Goal: Task Accomplishment & Management: Use online tool/utility

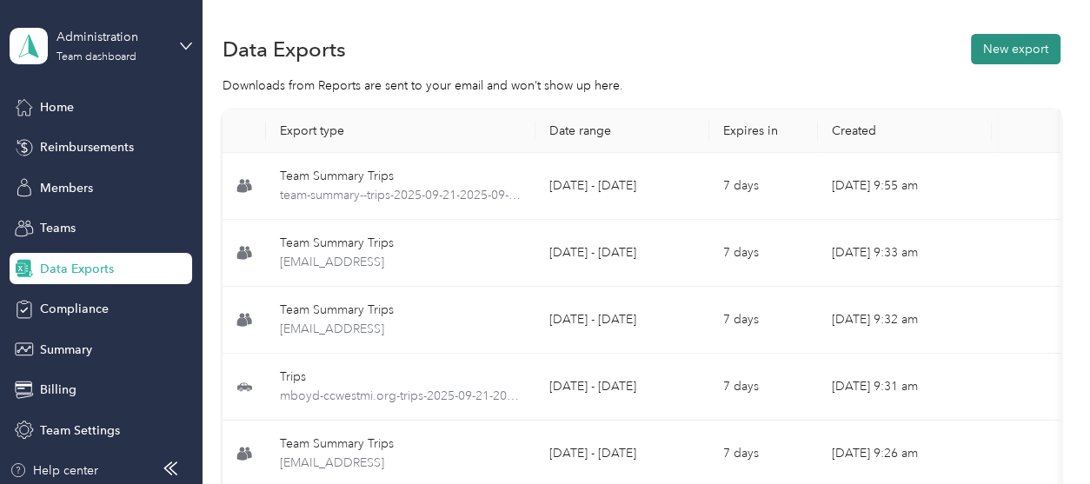
click at [991, 48] on button "New export" at bounding box center [1016, 49] width 90 height 30
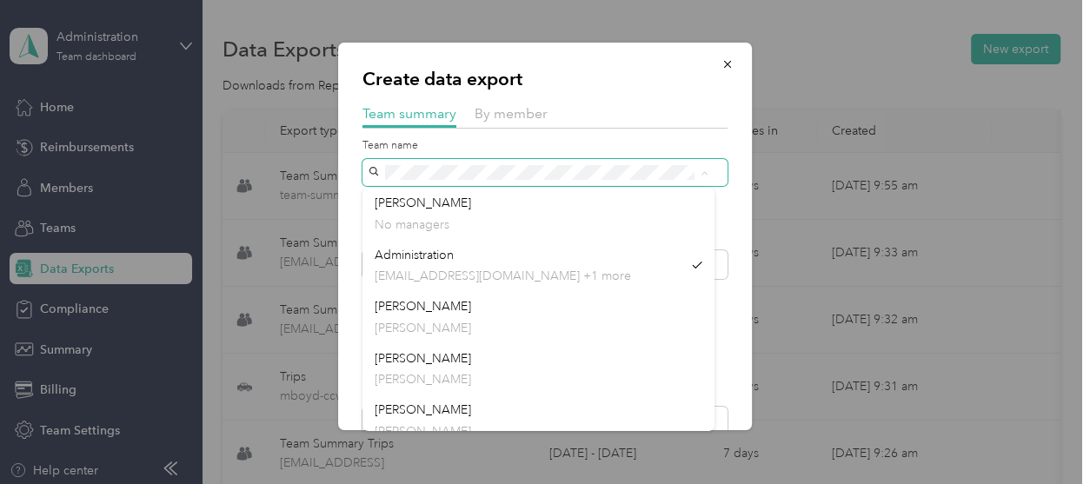
click at [319, 483] on div "Create data export Team summary By member Team name Include direct team members…" at bounding box center [540, 484] width 1081 height 0
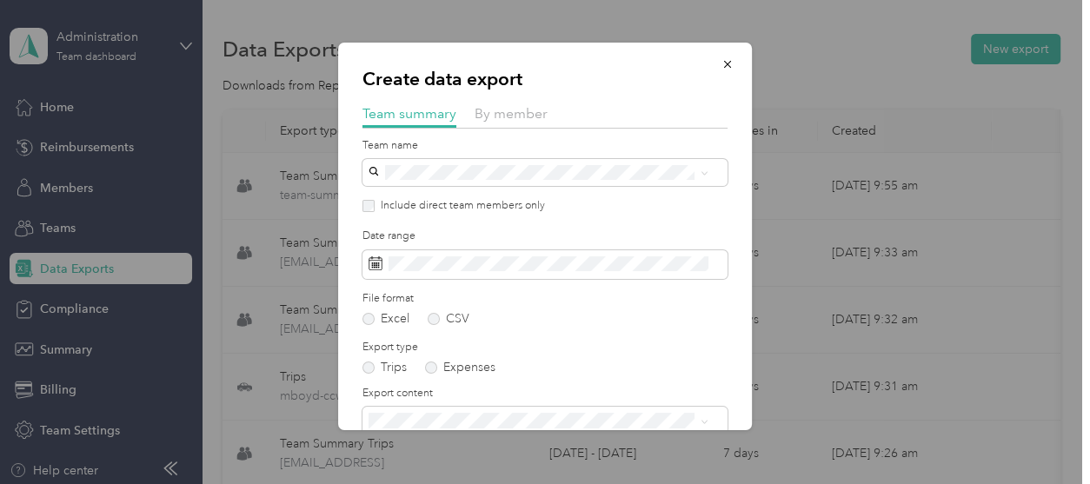
click at [408, 255] on div "[PERSON_NAME] [PERSON_NAME]" at bounding box center [539, 265] width 328 height 40
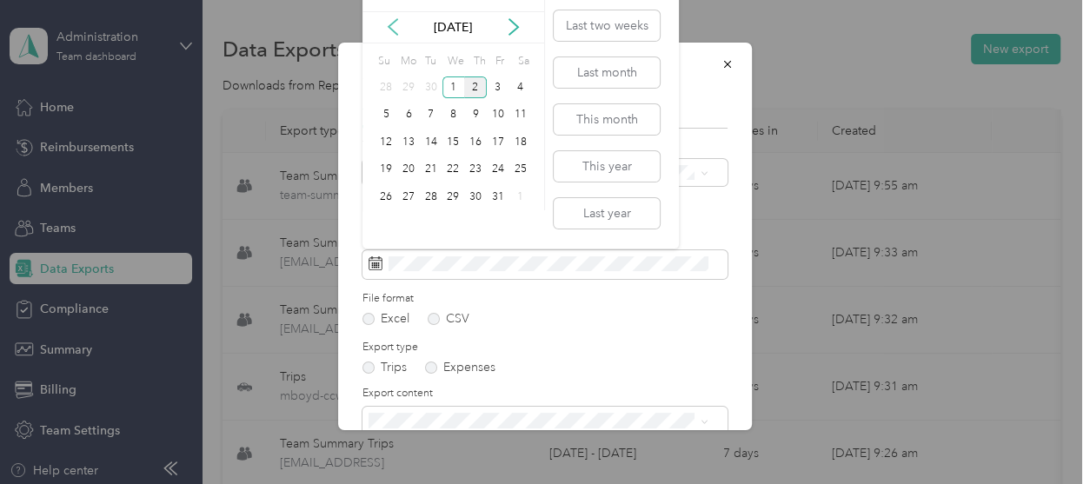
click at [388, 26] on icon at bounding box center [392, 27] width 9 height 16
click at [387, 164] on div "21" at bounding box center [386, 170] width 23 height 22
click at [432, 193] on div "30" at bounding box center [431, 197] width 23 height 22
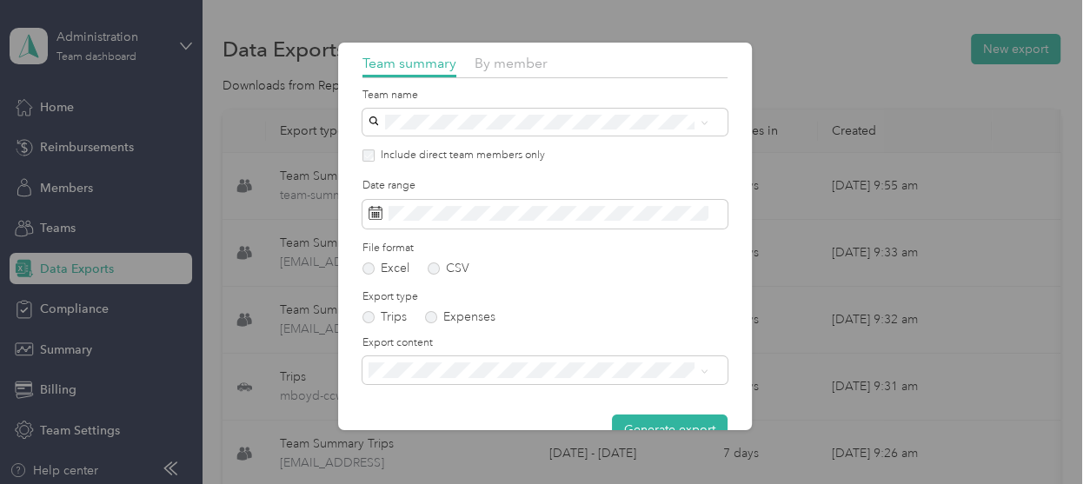
scroll to position [89, 0]
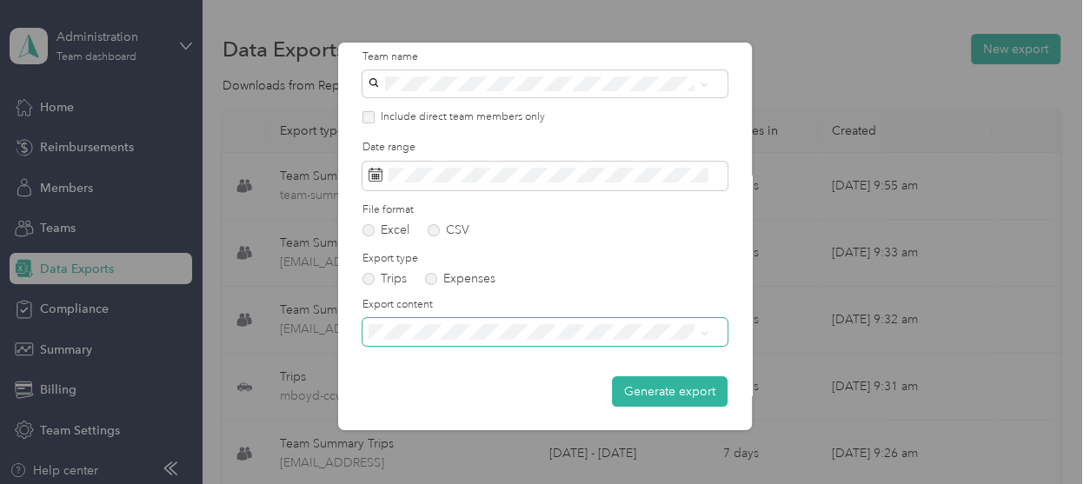
drag, startPoint x: 450, startPoint y: 375, endPoint x: 450, endPoint y: 343, distance: 32.2
click at [448, 386] on span "Summary and full trips list" at bounding box center [444, 392] width 139 height 15
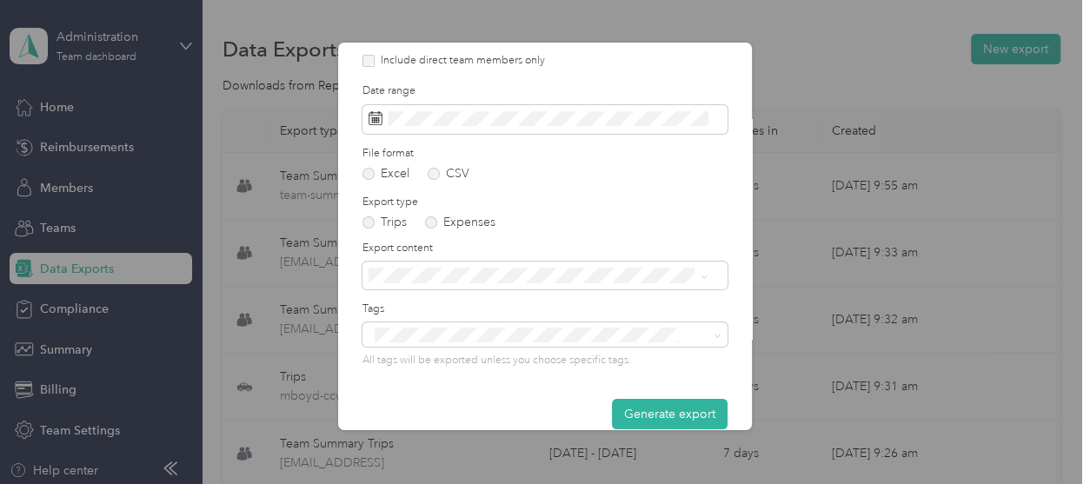
scroll to position [169, 0]
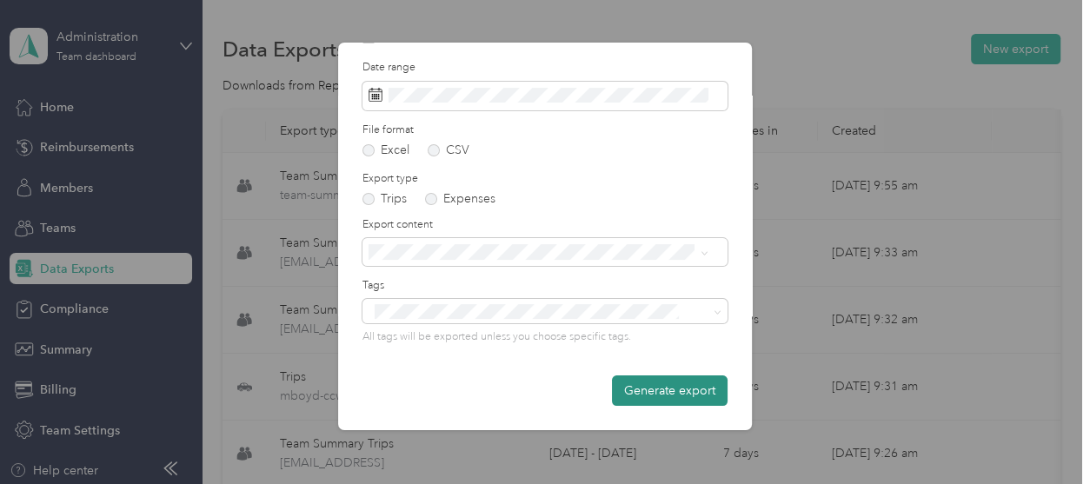
click at [624, 396] on button "Generate export" at bounding box center [670, 390] width 116 height 30
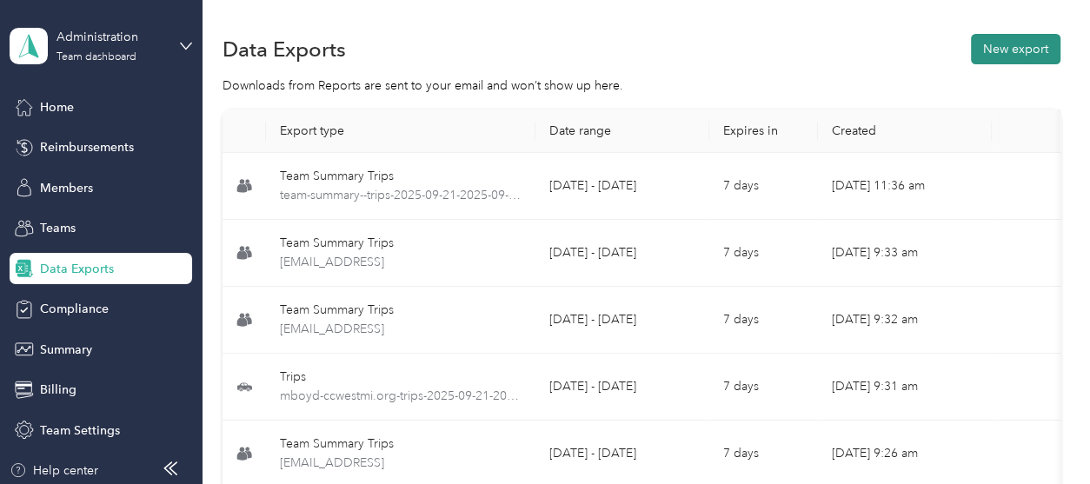
click at [1008, 43] on button "New export" at bounding box center [1016, 49] width 90 height 30
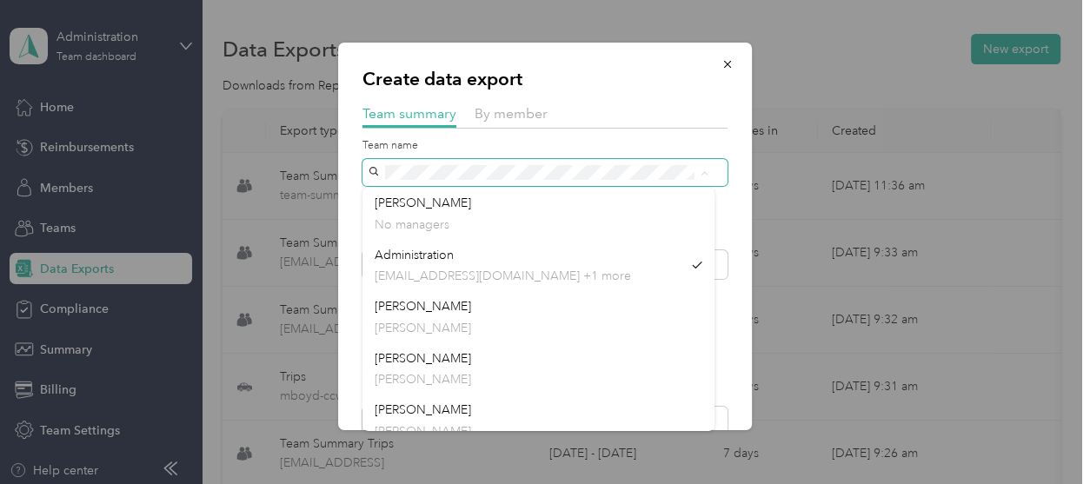
click at [365, 176] on span at bounding box center [544, 172] width 365 height 27
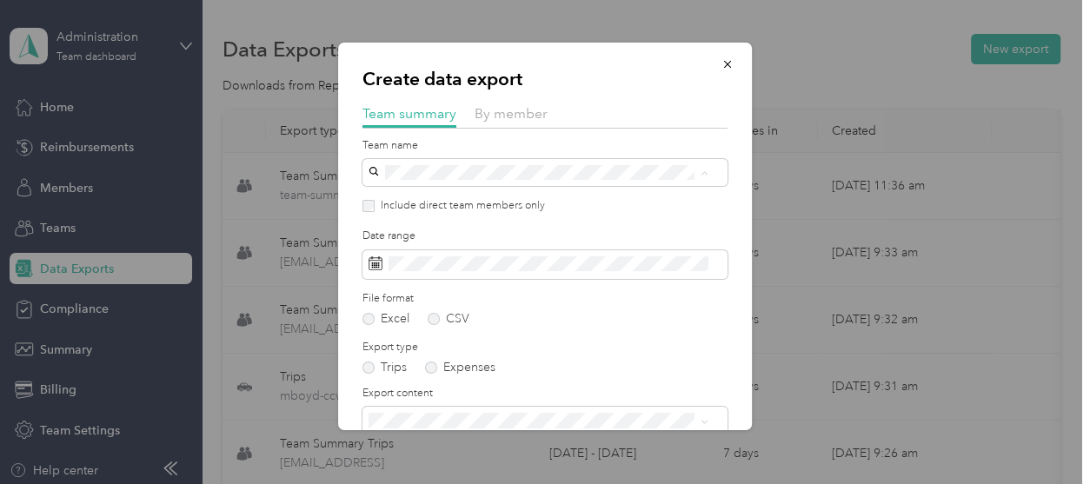
click at [405, 309] on div "[PERSON_NAME] [PERSON_NAME]" at bounding box center [539, 317] width 328 height 40
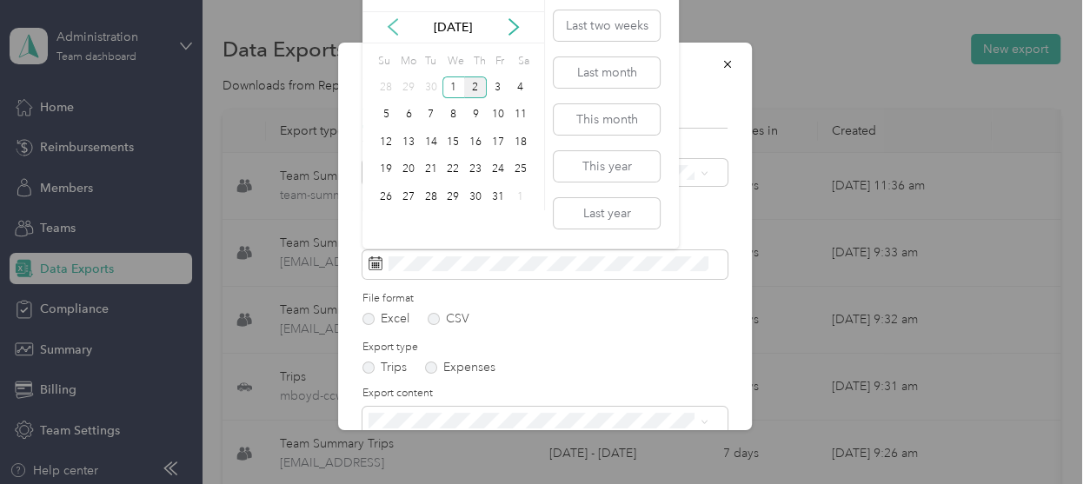
click at [392, 18] on icon at bounding box center [392, 26] width 17 height 17
drag, startPoint x: 382, startPoint y: 160, endPoint x: 421, endPoint y: 183, distance: 45.2
click at [382, 161] on div "21" at bounding box center [386, 170] width 23 height 22
click at [430, 197] on div "30" at bounding box center [431, 197] width 23 height 22
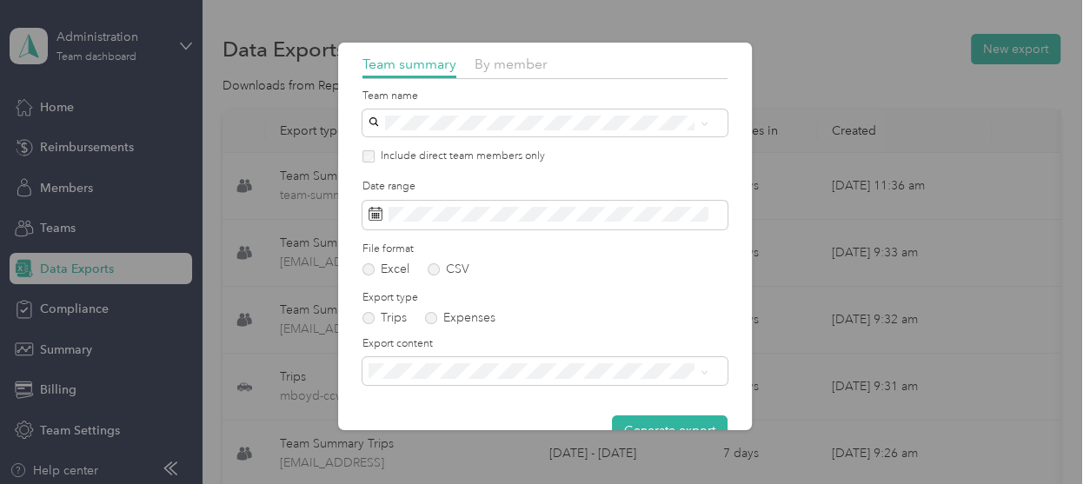
scroll to position [89, 0]
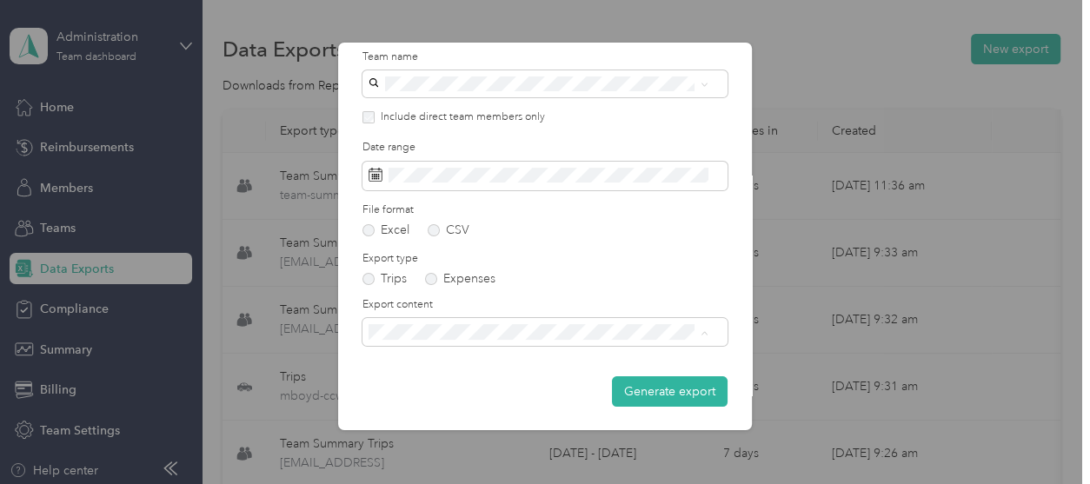
click at [453, 391] on span "Summary and full trips list" at bounding box center [444, 392] width 139 height 15
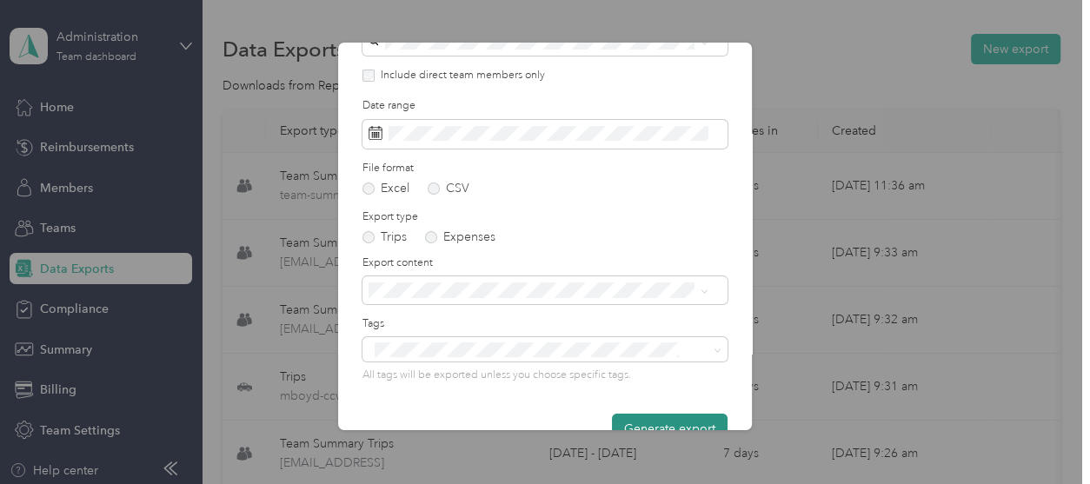
scroll to position [169, 0]
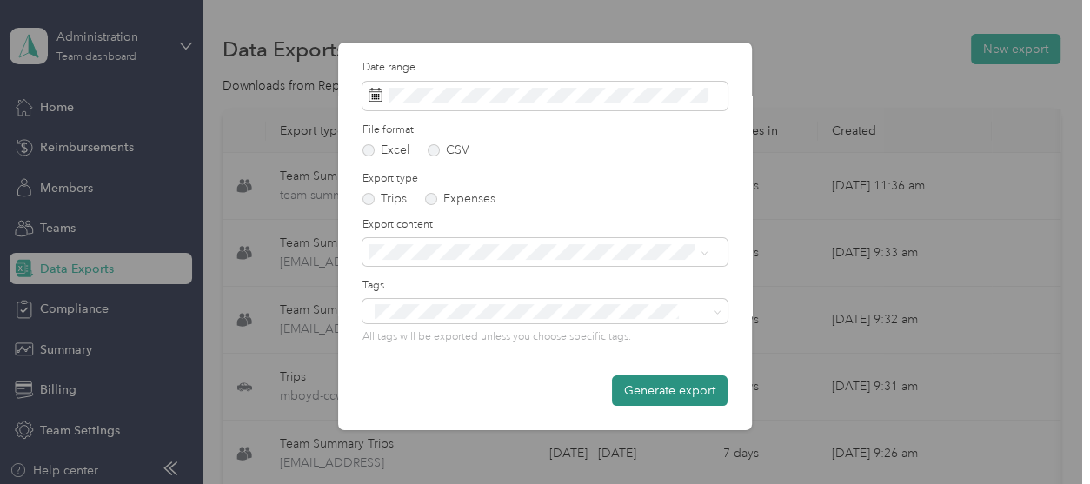
click at [638, 389] on button "Generate export" at bounding box center [670, 390] width 116 height 30
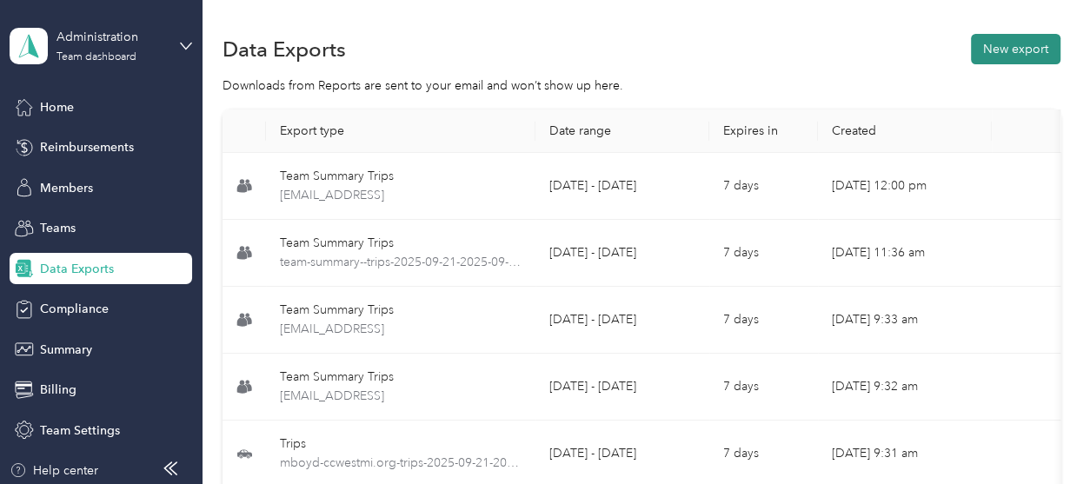
click at [999, 55] on button "New export" at bounding box center [1016, 49] width 90 height 30
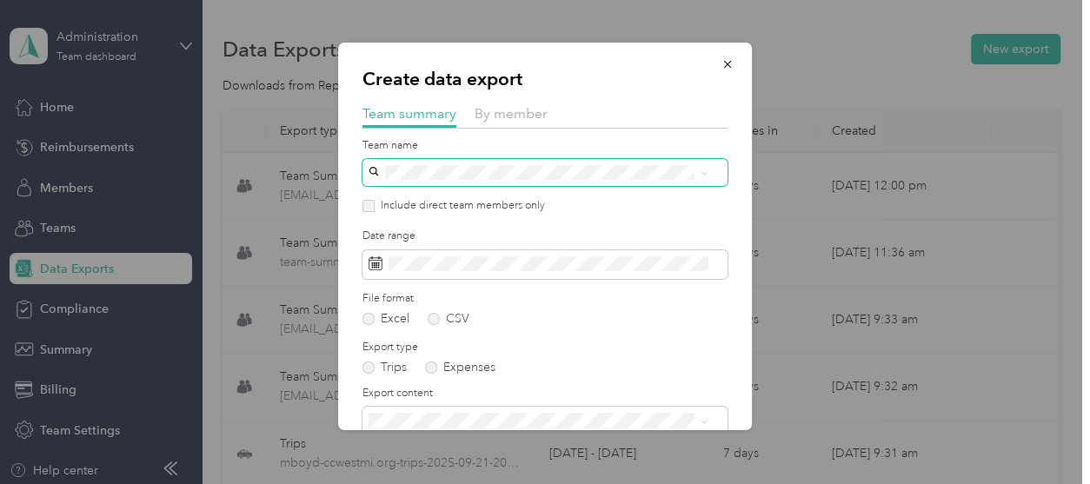
click at [501, 180] on span at bounding box center [544, 172] width 365 height 27
drag, startPoint x: 501, startPoint y: 181, endPoint x: 493, endPoint y: 180, distance: 8.7
click at [500, 181] on span at bounding box center [544, 172] width 365 height 27
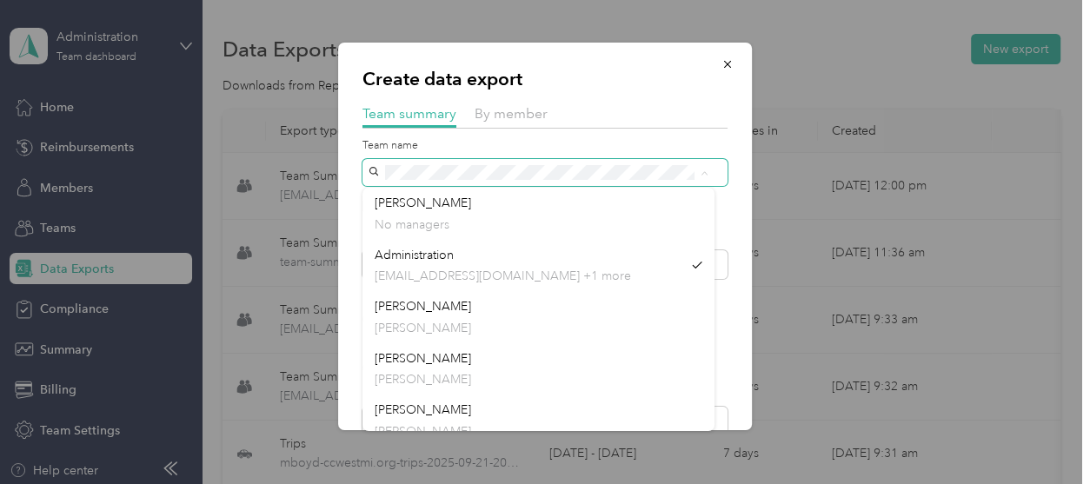
click at [308, 483] on div "Create data export Team summary By member Team name Include direct team members…" at bounding box center [540, 484] width 1081 height 0
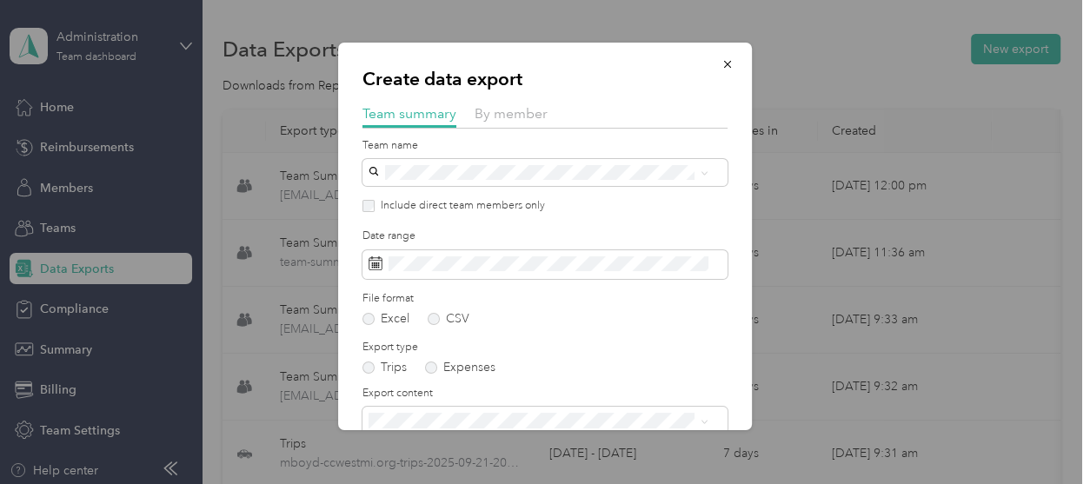
click at [407, 269] on p "[PERSON_NAME]" at bounding box center [539, 276] width 328 height 18
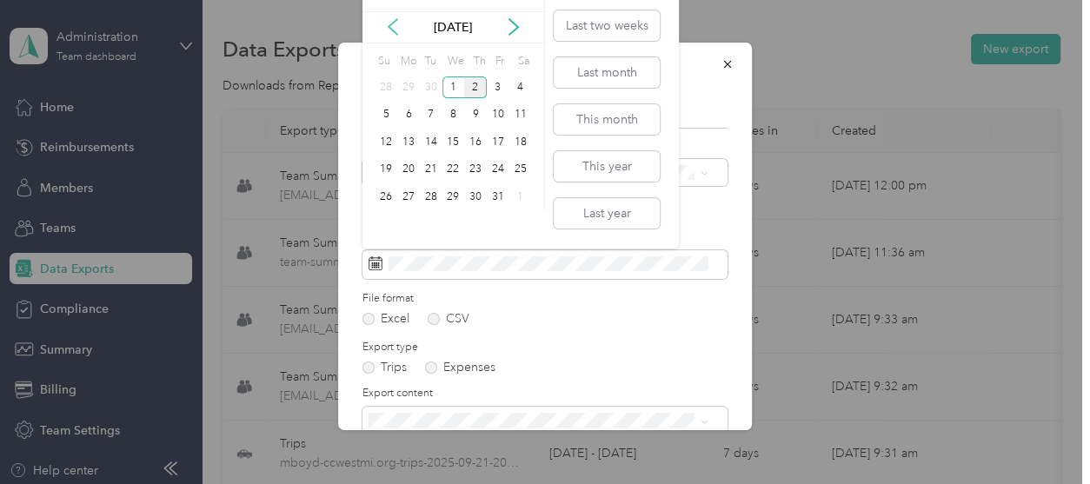
click at [388, 23] on icon at bounding box center [392, 26] width 17 height 17
click at [386, 163] on div "21" at bounding box center [386, 170] width 23 height 22
click at [432, 200] on div "30" at bounding box center [431, 197] width 23 height 22
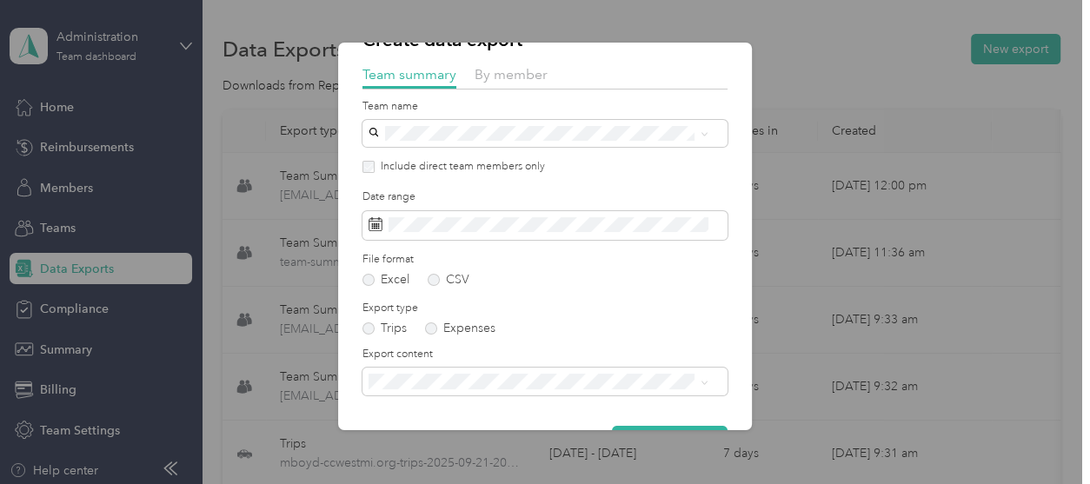
scroll to position [89, 0]
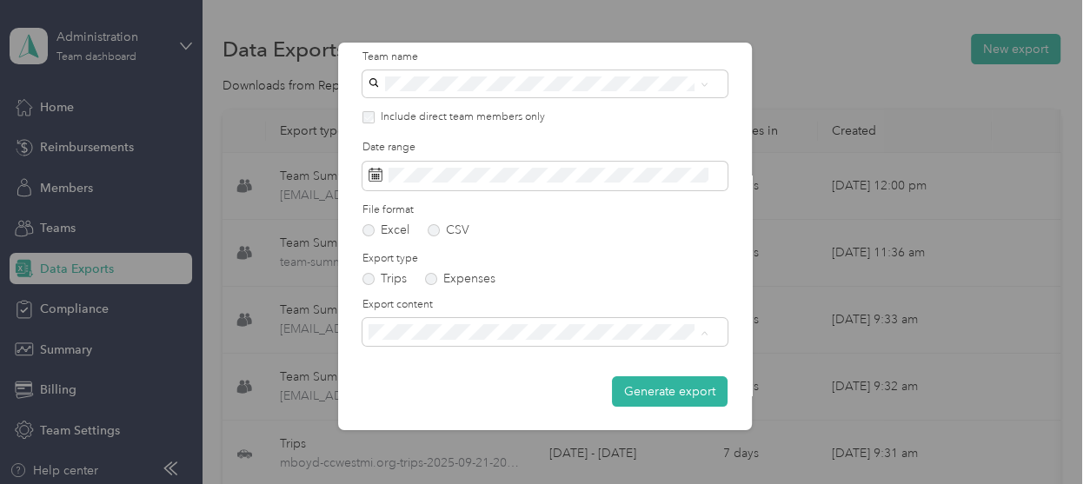
click at [443, 391] on div "Summary and full trips list" at bounding box center [539, 392] width 328 height 18
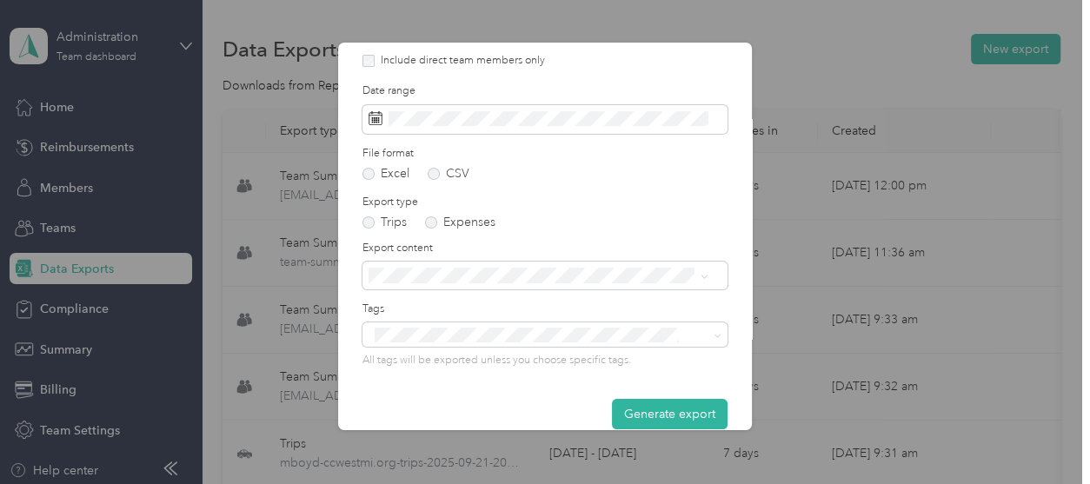
scroll to position [169, 0]
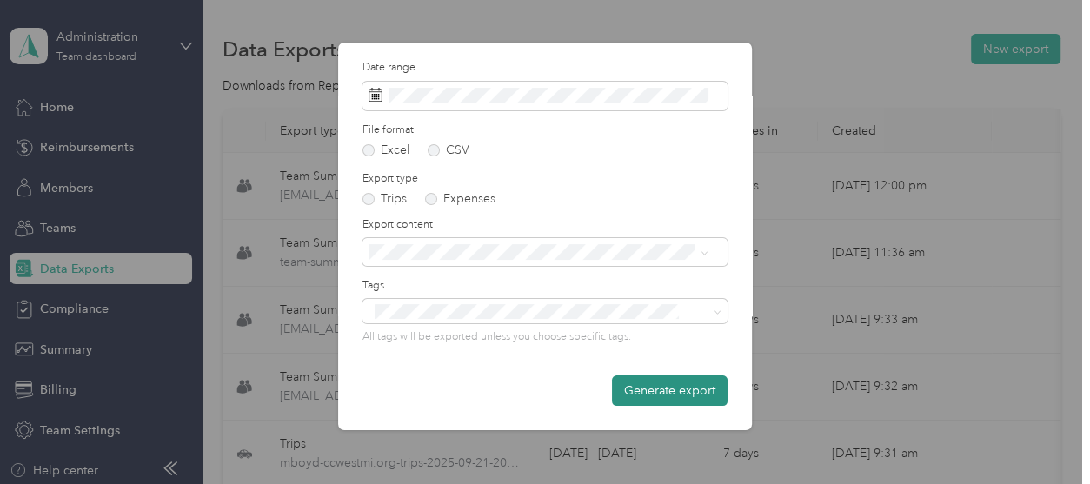
click at [635, 387] on button "Generate export" at bounding box center [670, 390] width 116 height 30
